Goal: Navigation & Orientation: Find specific page/section

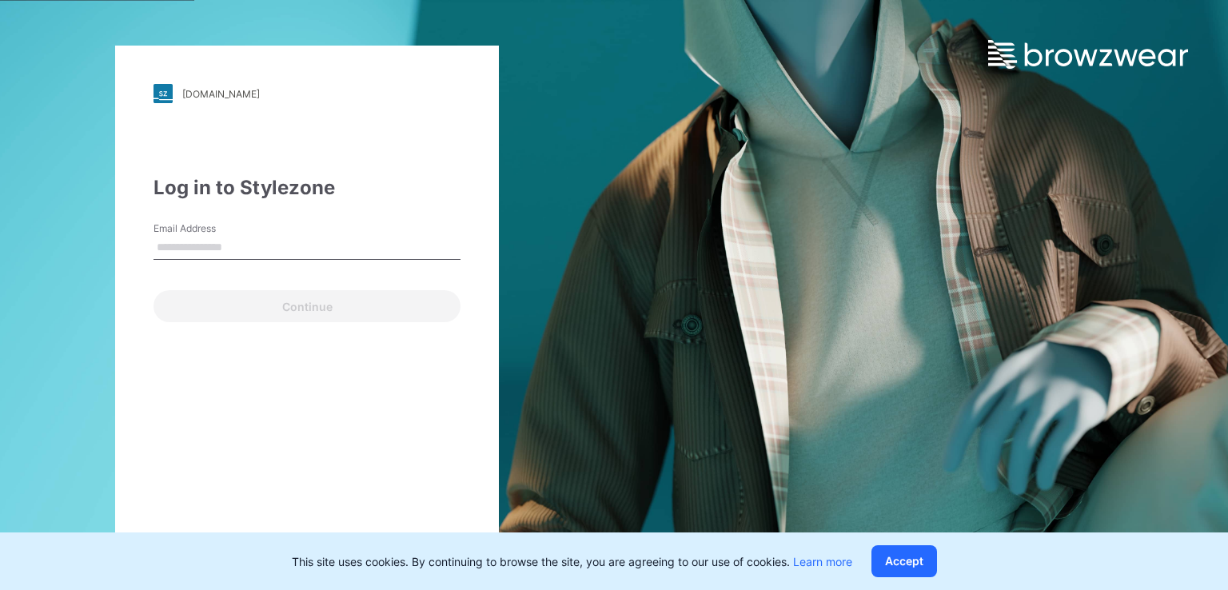
click at [424, 247] on input "Email Address" at bounding box center [306, 248] width 307 height 24
type input "*"
paste input "**********"
type input "**********"
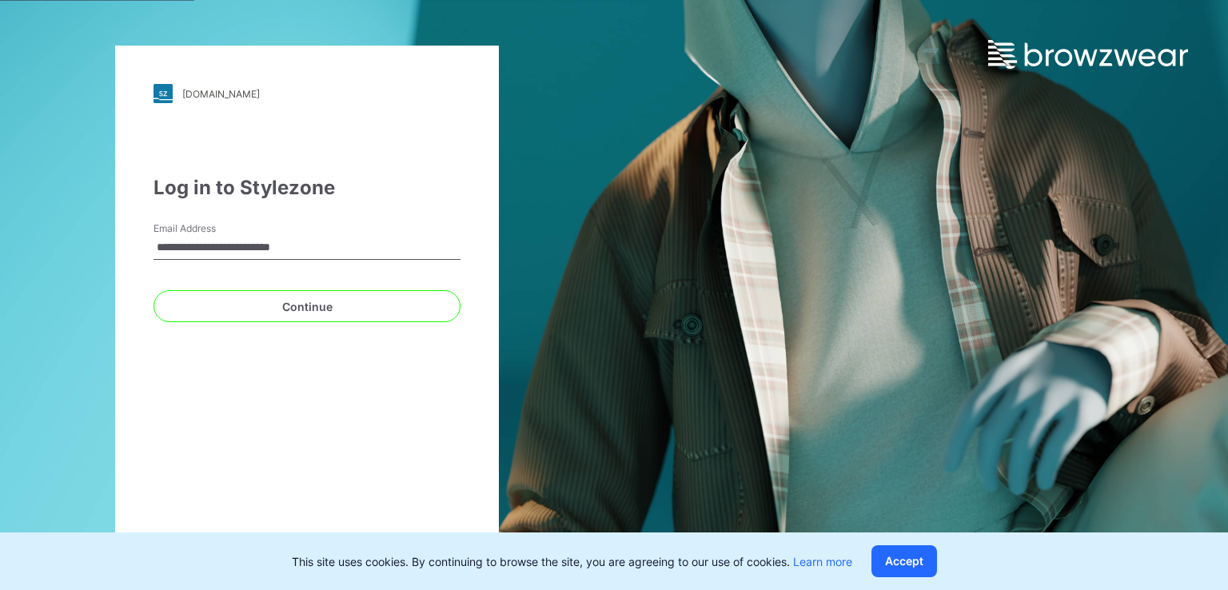
click at [153, 290] on button "Continue" at bounding box center [306, 306] width 307 height 32
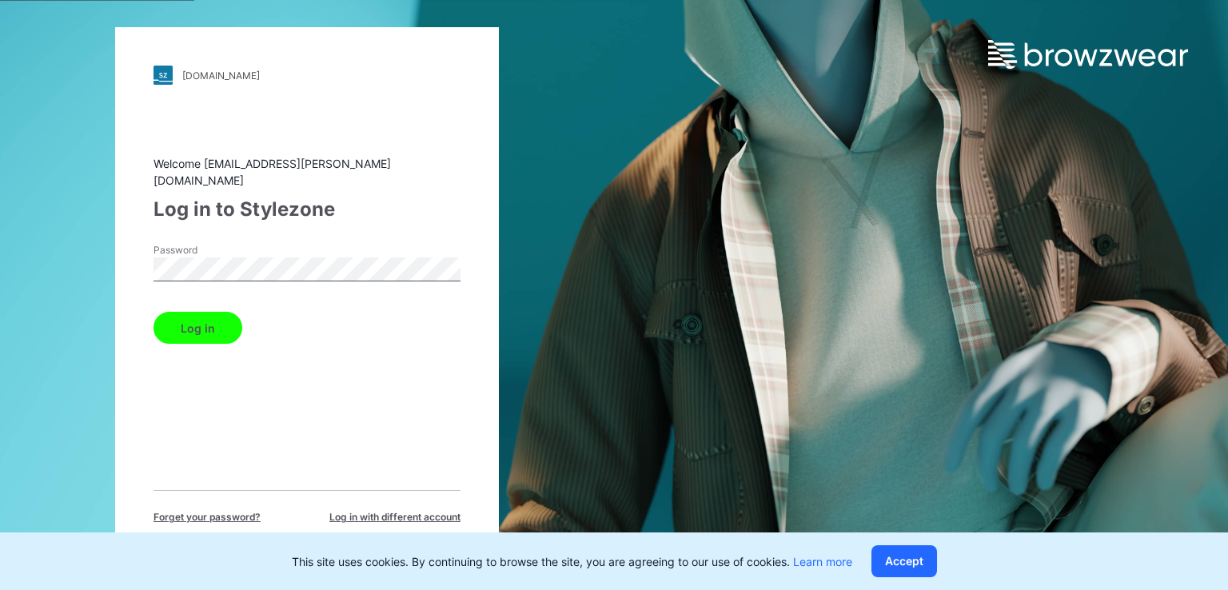
click at [153, 312] on button "Log in" at bounding box center [197, 328] width 89 height 32
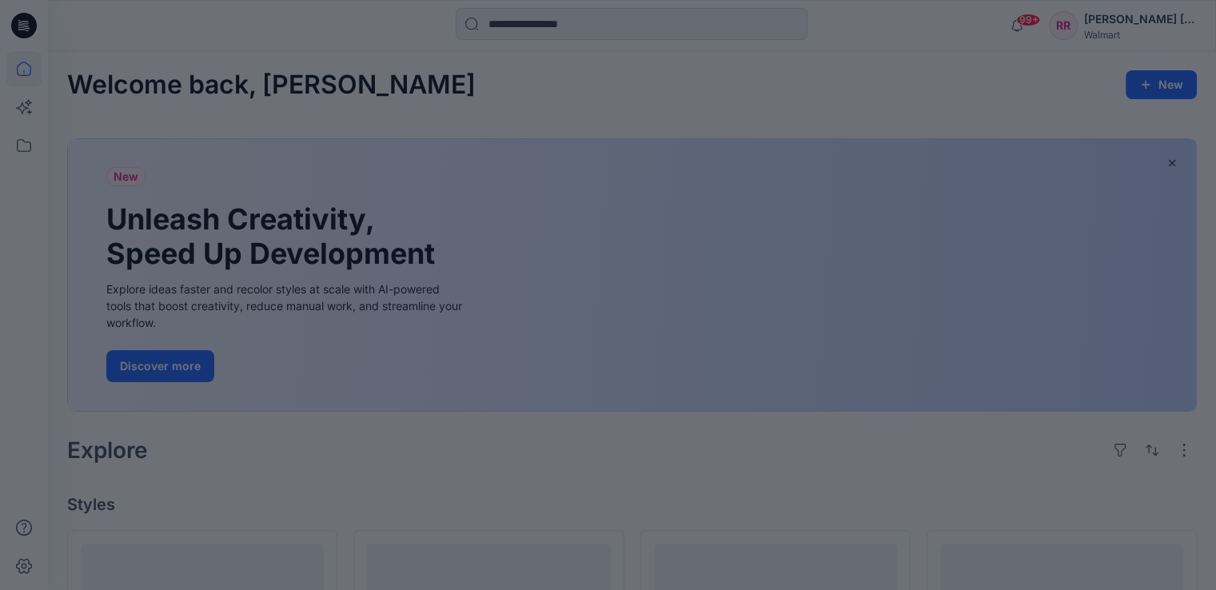
click at [31, 142] on div at bounding box center [608, 295] width 1216 height 590
click at [24, 145] on div at bounding box center [608, 295] width 1216 height 590
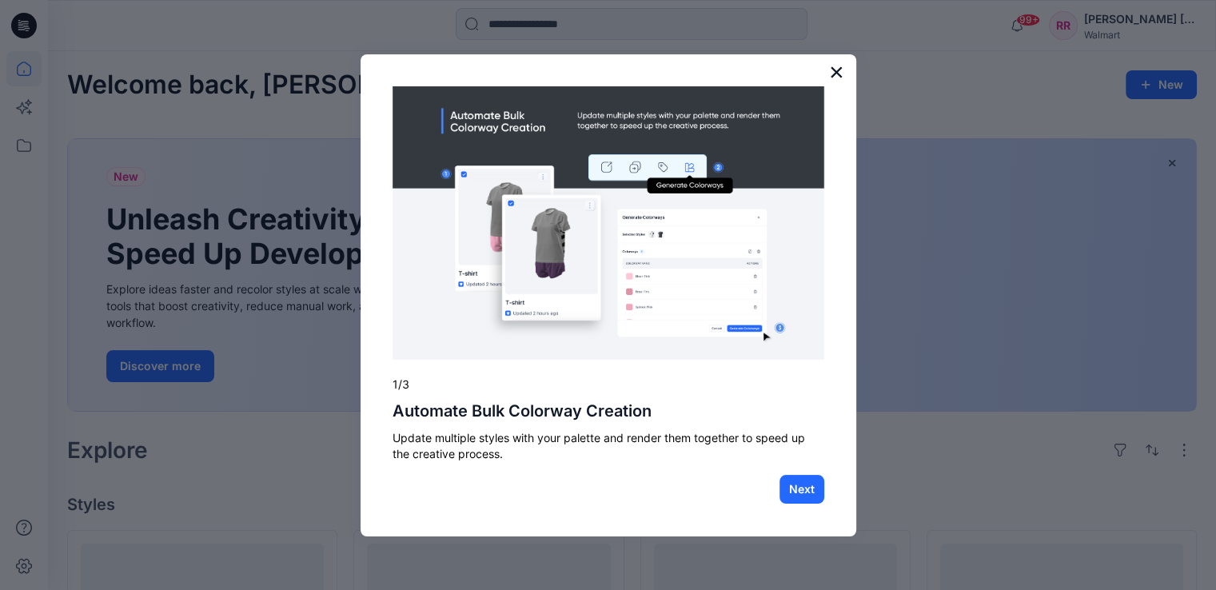
click at [835, 75] on button "×" at bounding box center [836, 72] width 15 height 26
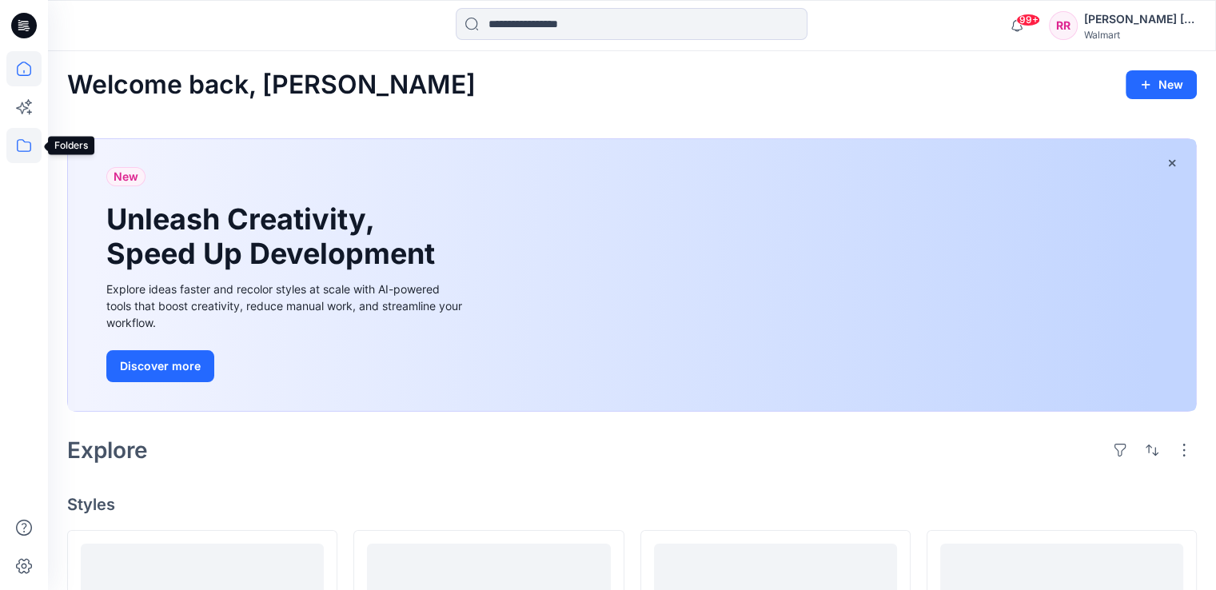
click at [30, 135] on icon at bounding box center [23, 145] width 35 height 35
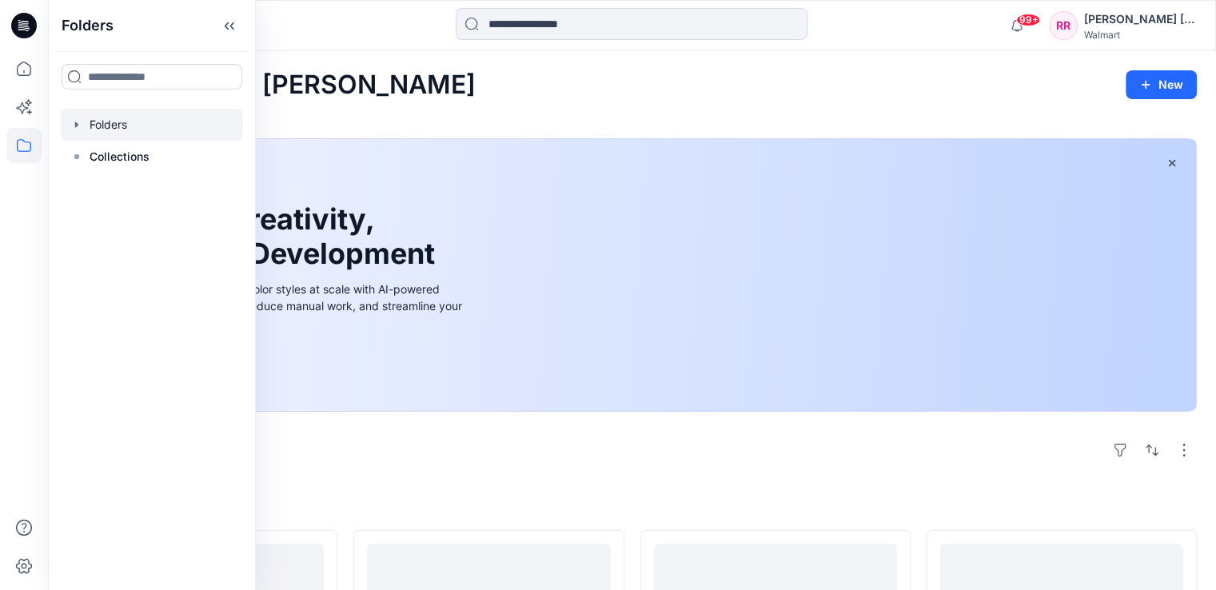
click at [172, 121] on div at bounding box center [152, 125] width 182 height 32
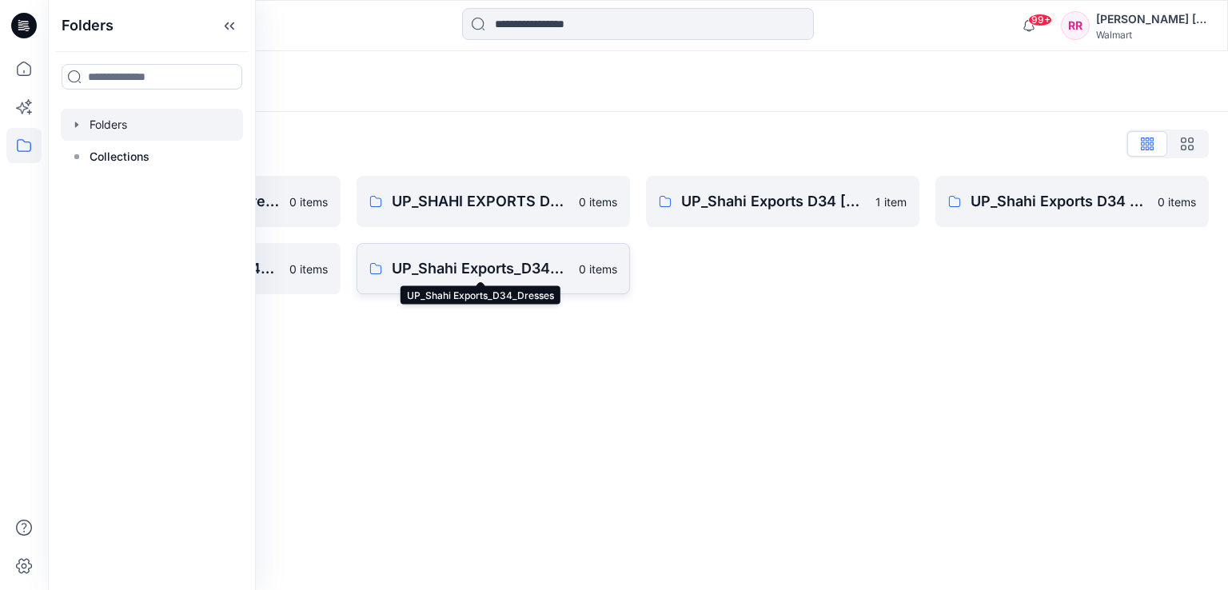
click at [505, 266] on p "UP_Shahi Exports_D34_Dresses" at bounding box center [480, 268] width 177 height 22
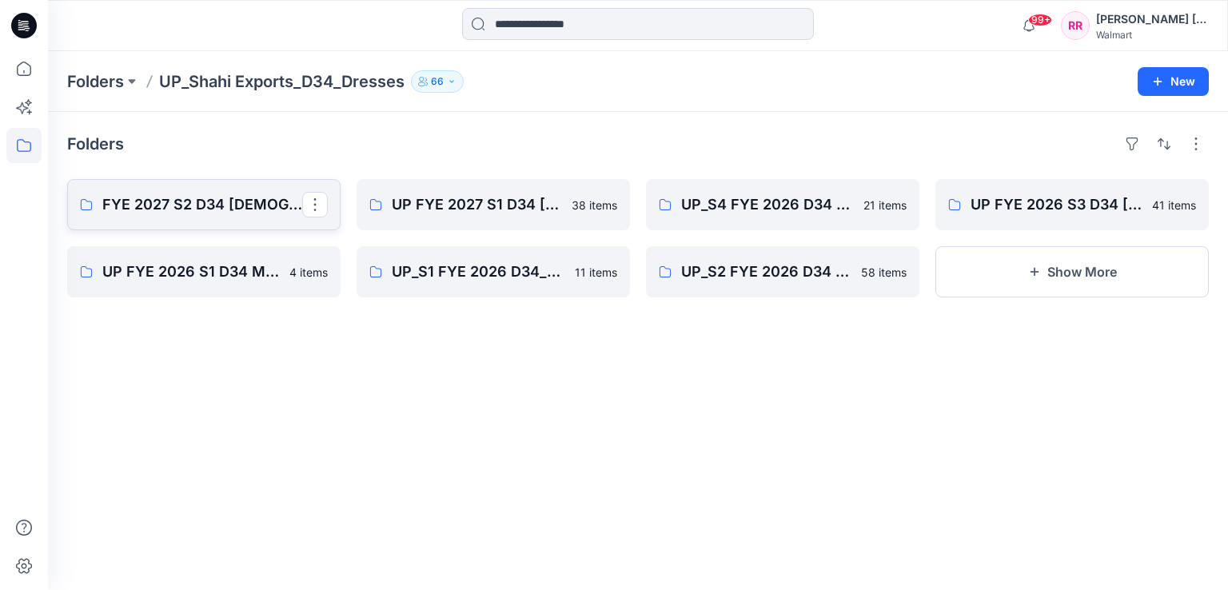
click at [224, 217] on link "FYE 2027 S2 D34 [DEMOGRAPHIC_DATA] Dresses - Shahi" at bounding box center [203, 204] width 273 height 51
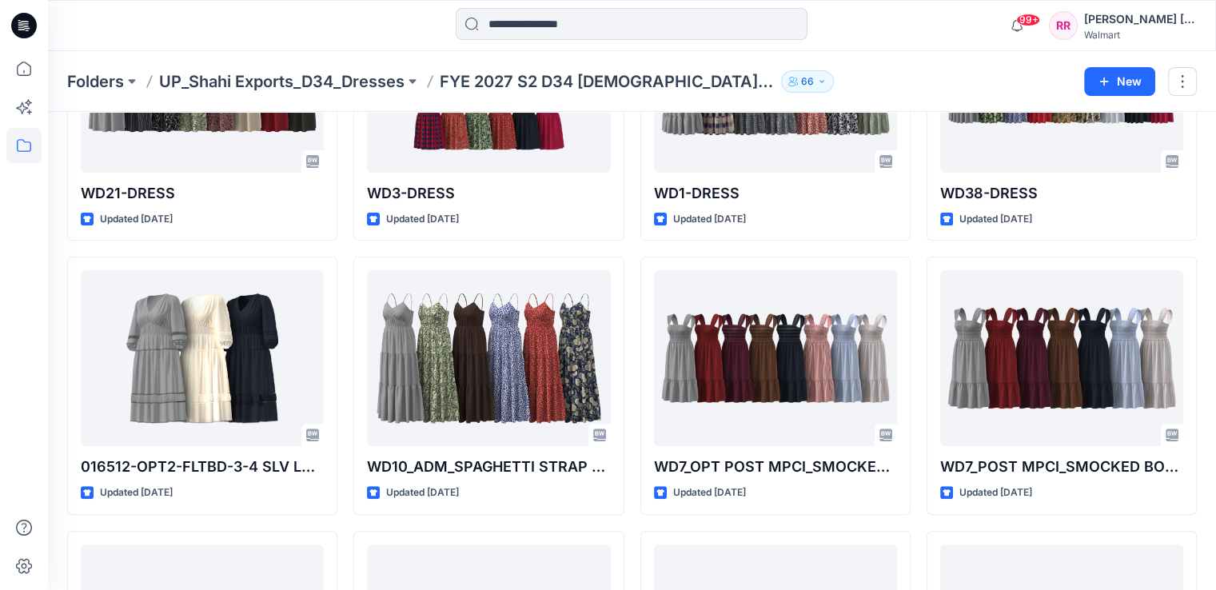
scroll to position [686, 0]
